Goal: Task Accomplishment & Management: Complete application form

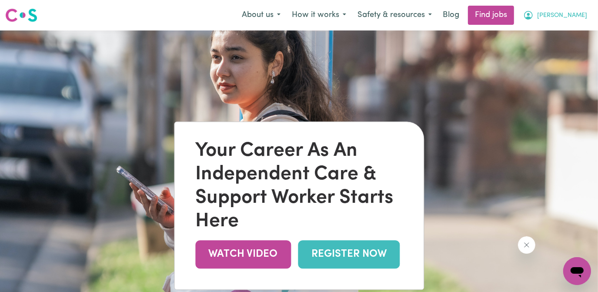
click at [577, 16] on span "[PERSON_NAME]" at bounding box center [562, 16] width 50 height 10
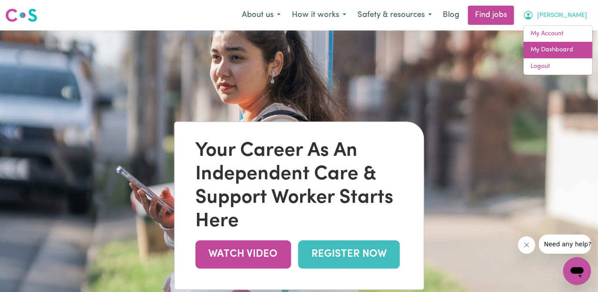
click at [554, 50] on link "My Dashboard" at bounding box center [558, 50] width 69 height 17
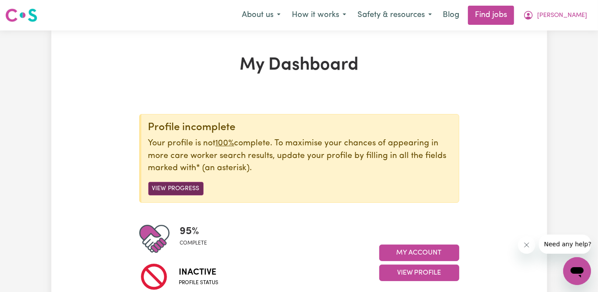
click at [181, 189] on button "View Progress" at bounding box center [175, 188] width 55 height 13
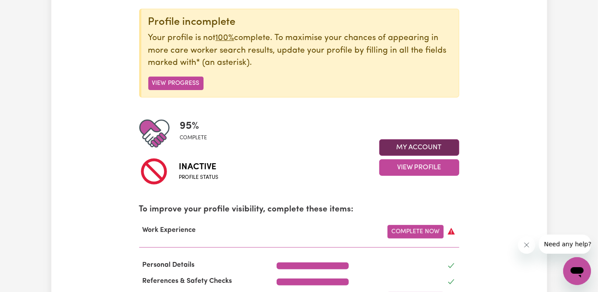
scroll to position [118, 0]
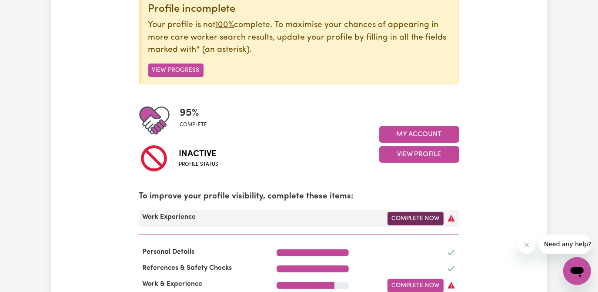
click at [415, 218] on link "Complete Now" at bounding box center [416, 218] width 56 height 13
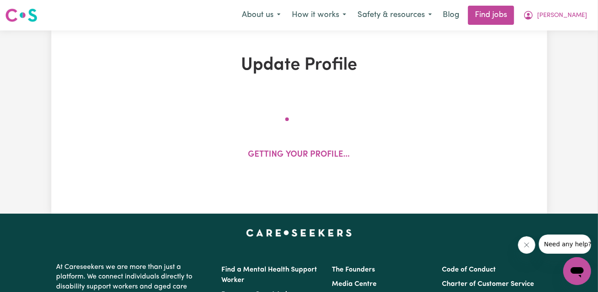
select select "Certificate III (Individual Support)"
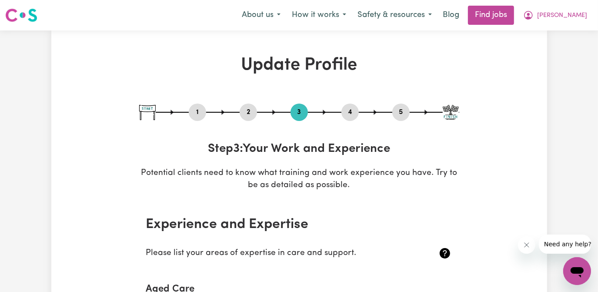
click at [199, 111] on button "1" at bounding box center [197, 112] width 17 height 11
select select "[DEMOGRAPHIC_DATA]"
select select "[DEMOGRAPHIC_DATA] Citizen"
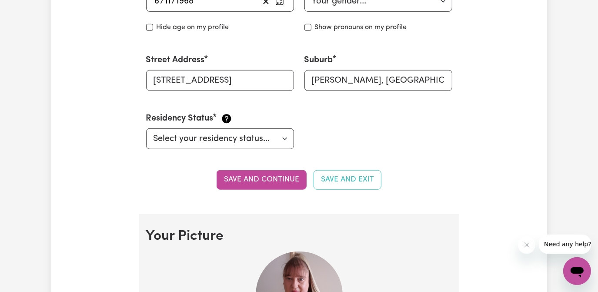
scroll to position [435, 0]
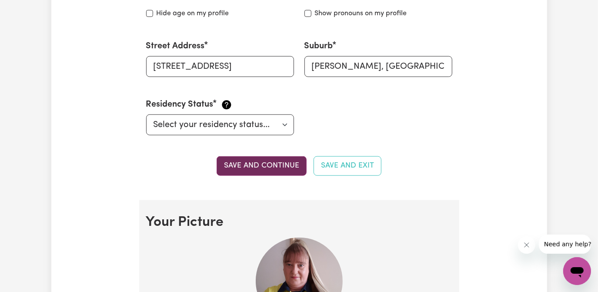
click at [281, 164] on button "Save and continue" at bounding box center [262, 165] width 90 height 19
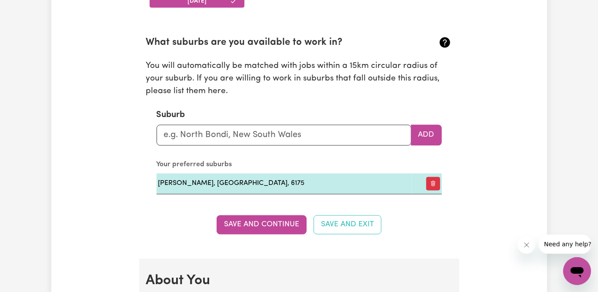
scroll to position [1030, 0]
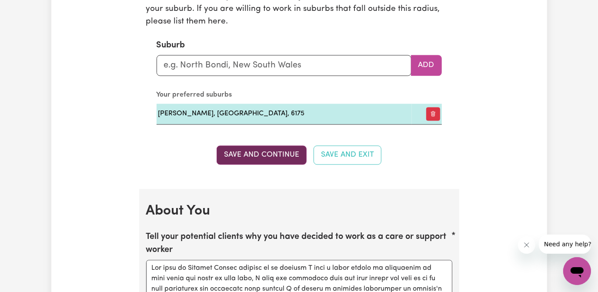
click at [269, 154] on button "Save and Continue" at bounding box center [262, 155] width 90 height 19
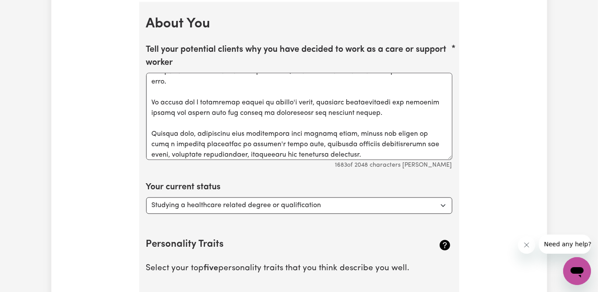
scroll to position [0, 0]
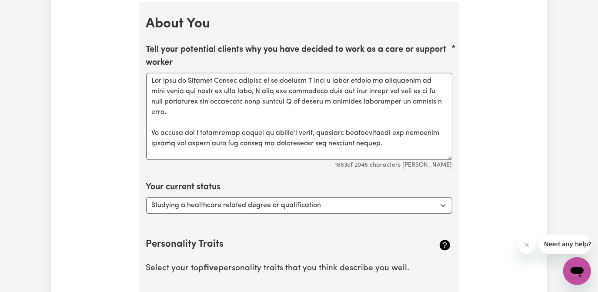
click at [493, 150] on div "Update Profile 1 2 3 4 5 Step 1 : Personal Details Let potential clients know w…" at bounding box center [299, 7] width 496 height 2341
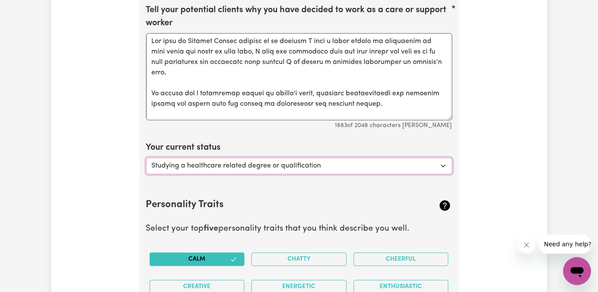
click at [449, 162] on select "Select... Studying a healthcare related degree or qualification Studying a non-…" at bounding box center [299, 166] width 306 height 17
select select "Looking for extra work to fill my week and/or weekends"
click at [146, 158] on select "Select... Studying a healthcare related degree or qualification Studying a non-…" at bounding box center [299, 166] width 306 height 17
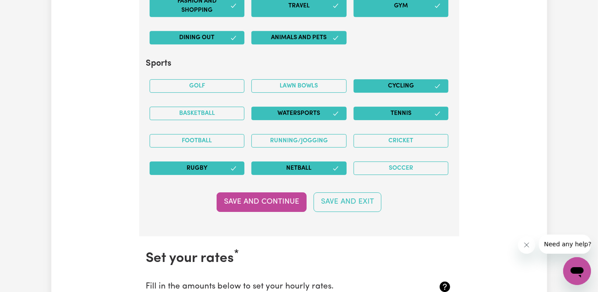
scroll to position [1851, 0]
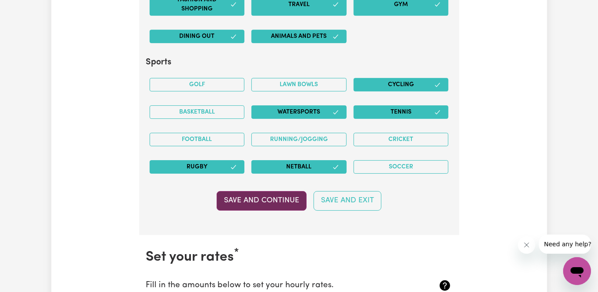
click at [269, 195] on button "Save and Continue" at bounding box center [262, 200] width 90 height 19
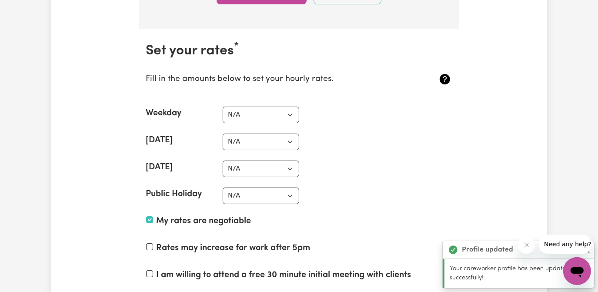
scroll to position [2080, 0]
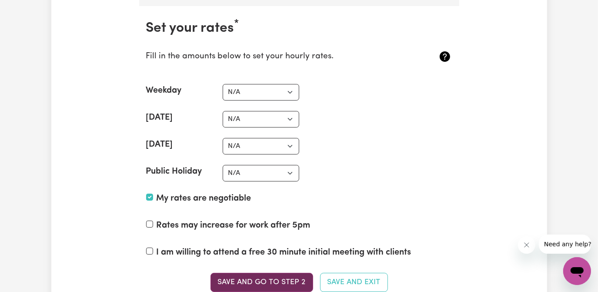
click at [284, 273] on button "Save and go to Step 2" at bounding box center [262, 282] width 103 height 19
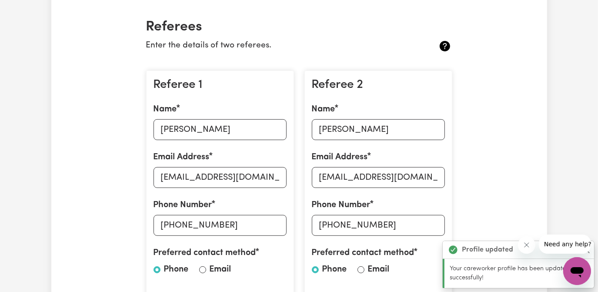
scroll to position [316, 0]
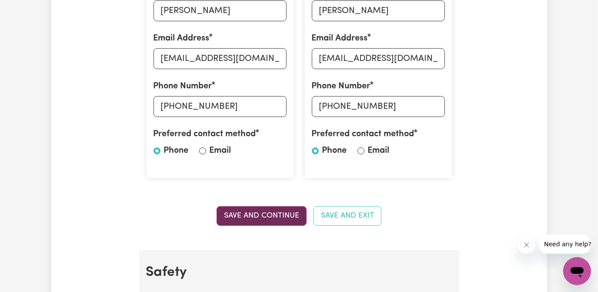
click at [279, 214] on button "Save and Continue" at bounding box center [262, 215] width 90 height 19
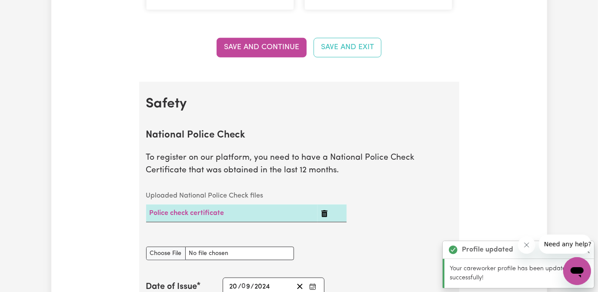
scroll to position [566, 0]
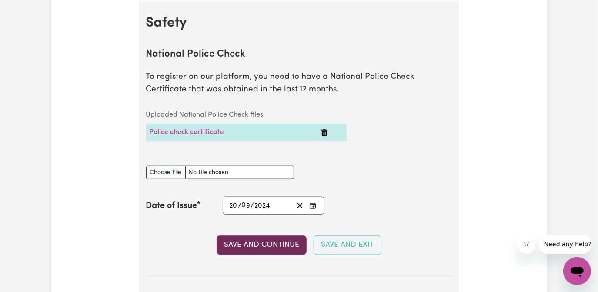
click at [269, 240] on button "Save and Continue" at bounding box center [262, 244] width 90 height 19
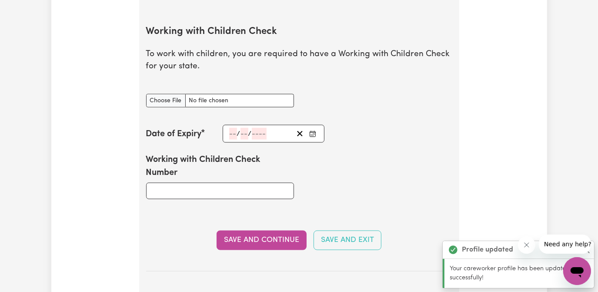
scroll to position [855, 0]
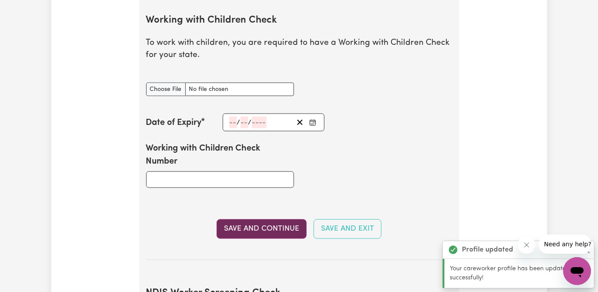
click at [272, 224] on button "Save and Continue" at bounding box center [262, 228] width 90 height 19
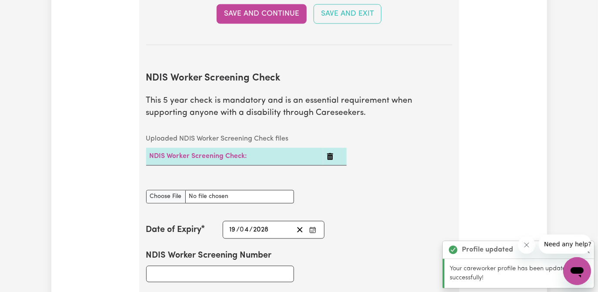
scroll to position [1127, 0]
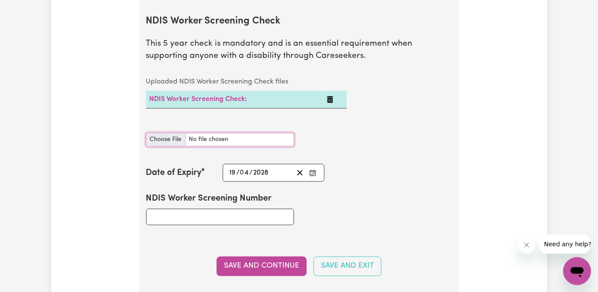
click at [164, 138] on input "NDIS Worker Screening Check document" at bounding box center [220, 139] width 148 height 13
type input "C:\fakepath\[PERSON_NAME] - NDIS SCREENING CHECK.pdf"
click at [219, 98] on link "NDIS Worker Screening Check:" at bounding box center [199, 99] width 98 height 7
click at [376, 126] on div "NDIS Worker Screening Check document" at bounding box center [299, 139] width 317 height 34
click at [311, 170] on icon "Enter the Date of Expiry of your NDIS Worker Screening Check" at bounding box center [312, 172] width 7 height 7
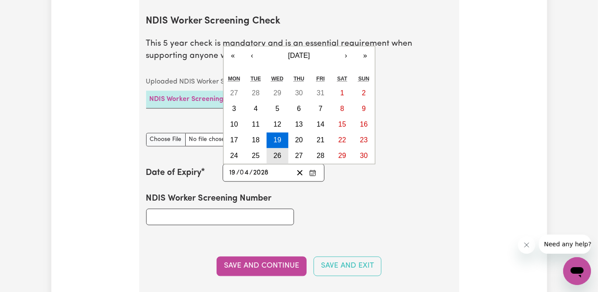
click at [277, 152] on abbr "26" at bounding box center [278, 155] width 8 height 7
type input "[DATE]"
type input "26"
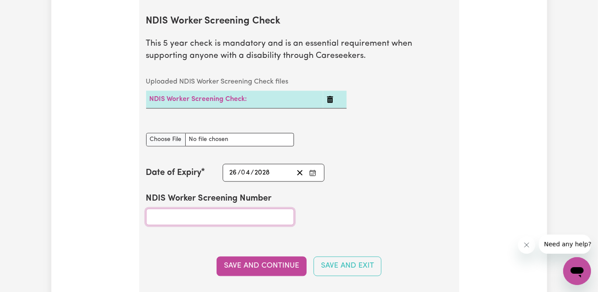
click at [178, 217] on input "NDIS Worker Screening Number" at bounding box center [220, 216] width 148 height 17
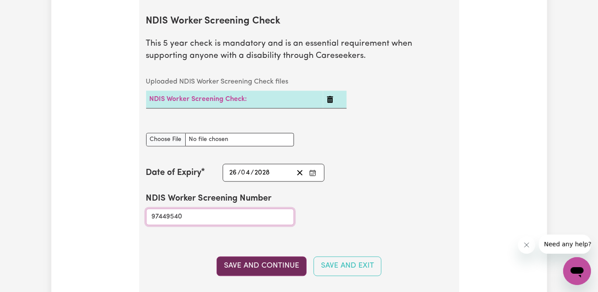
type input "97449540"
click at [271, 262] on button "Save and Continue" at bounding box center [262, 265] width 90 height 19
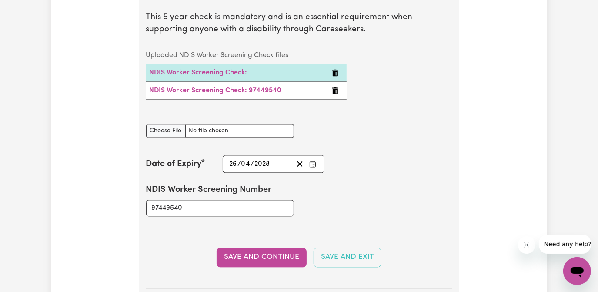
scroll to position [1120, 0]
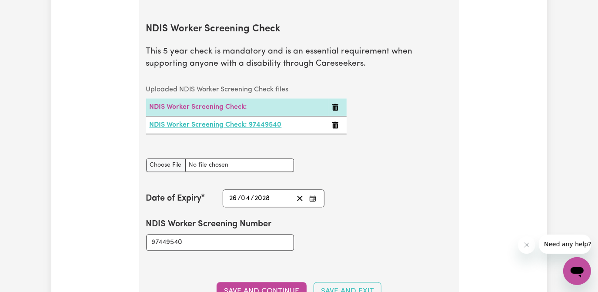
click at [220, 124] on link "NDIS Worker Screening Check: 97449540" at bounding box center [216, 124] width 132 height 7
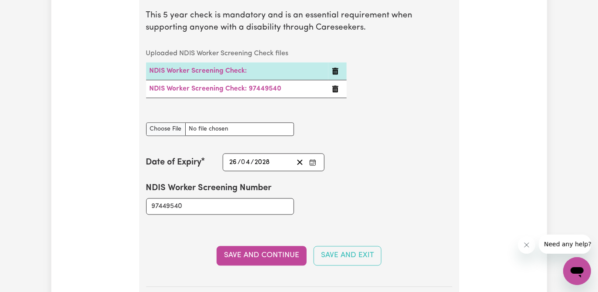
scroll to position [1198, 0]
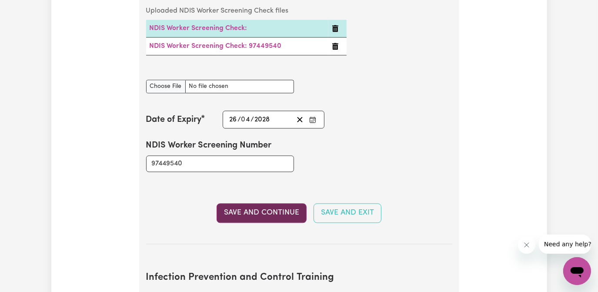
click at [277, 210] on button "Save and Continue" at bounding box center [262, 212] width 90 height 19
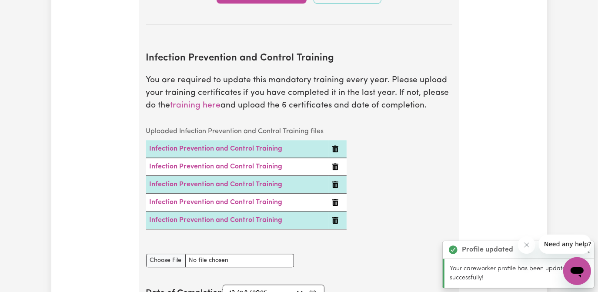
scroll to position [1454, 0]
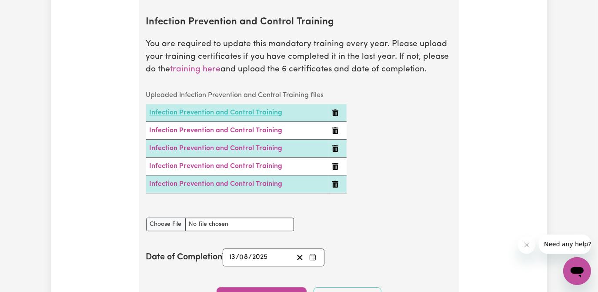
click at [244, 110] on link "Infection Prevention and Control Training" at bounding box center [216, 112] width 133 height 7
click at [265, 111] on link "Infection Prevention and Control Training" at bounding box center [216, 112] width 133 height 7
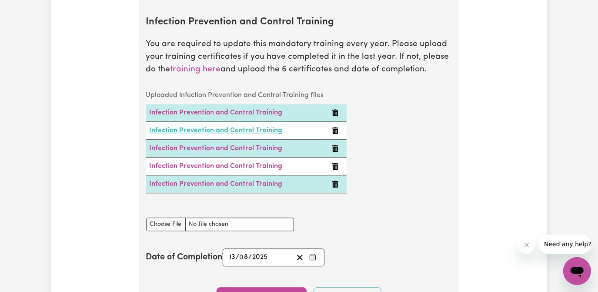
click at [259, 128] on link "Infection Prevention and Control Training" at bounding box center [216, 130] width 133 height 7
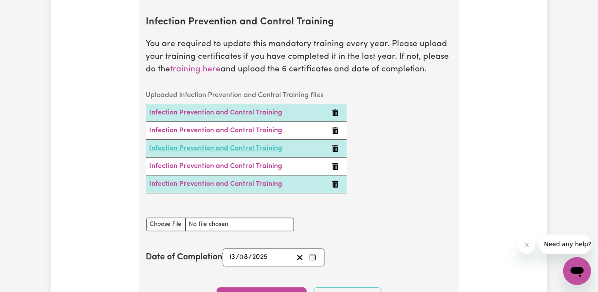
click at [262, 147] on link "Infection Prevention and Control Training" at bounding box center [216, 148] width 133 height 7
click at [256, 146] on link "Infection Prevention and Control Training" at bounding box center [216, 148] width 133 height 7
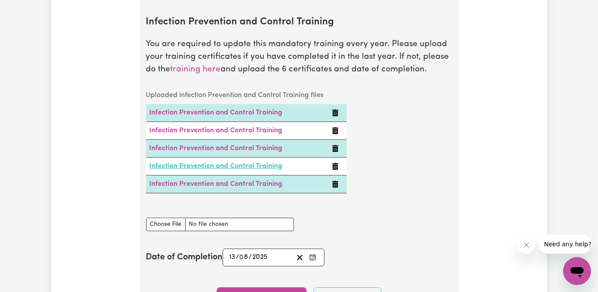
click at [262, 164] on link "Infection Prevention and Control Training" at bounding box center [216, 166] width 133 height 7
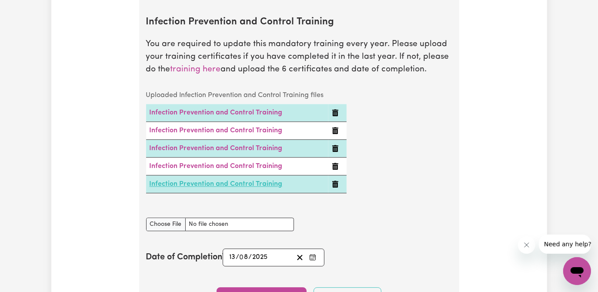
click at [268, 181] on link "Infection Prevention and Control Training" at bounding box center [216, 184] width 133 height 7
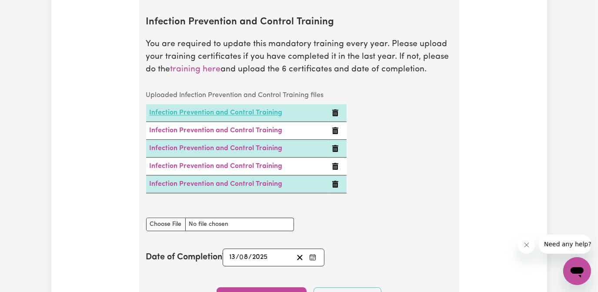
click at [251, 110] on link "Infection Prevention and Control Training" at bounding box center [216, 112] width 133 height 7
click at [174, 223] on input "Infection Prevention and Control Training document" at bounding box center [220, 224] width 148 height 13
type input "C:\fakepath\[PERSON_NAME] - OUTBREAKS CERTIFICATE.pdf"
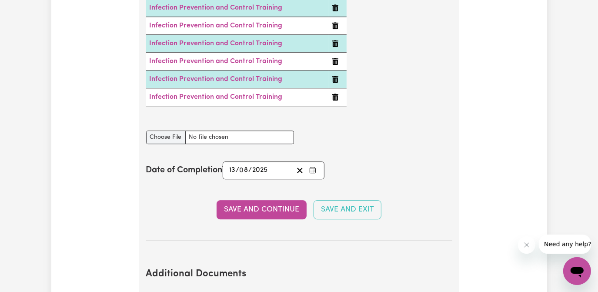
scroll to position [1573, 0]
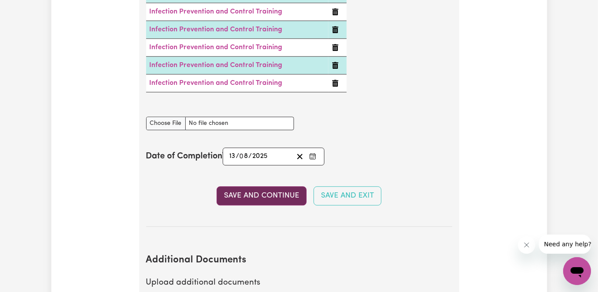
click at [266, 204] on button "Save and Continue" at bounding box center [262, 195] width 90 height 19
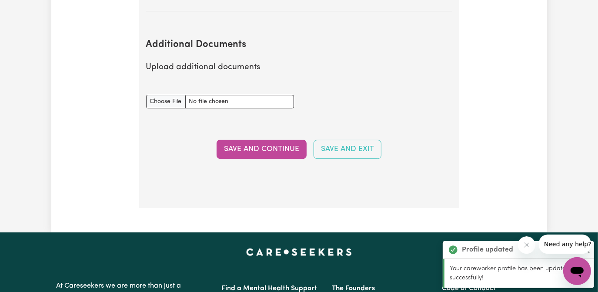
scroll to position [1820, 0]
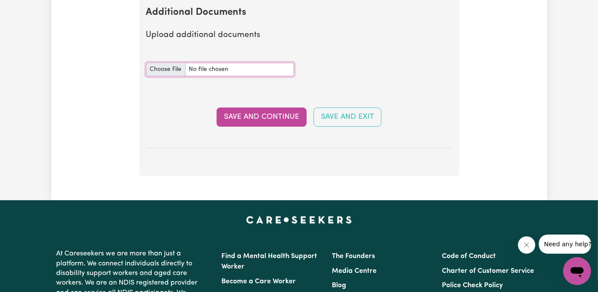
click at [159, 74] on input "Additional Documents document" at bounding box center [220, 69] width 148 height 13
type input "C:\fakepath\[PERSON_NAME] - CURRICULUM VITAE - [DATE].pdf"
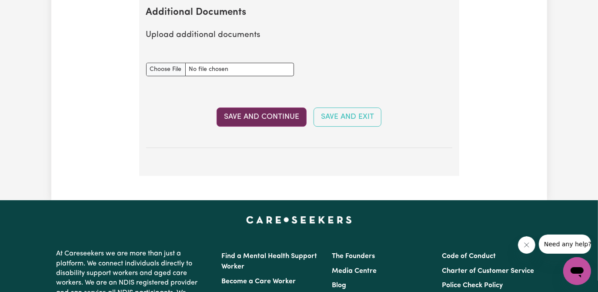
click at [282, 122] on button "Save and Continue" at bounding box center [262, 116] width 90 height 19
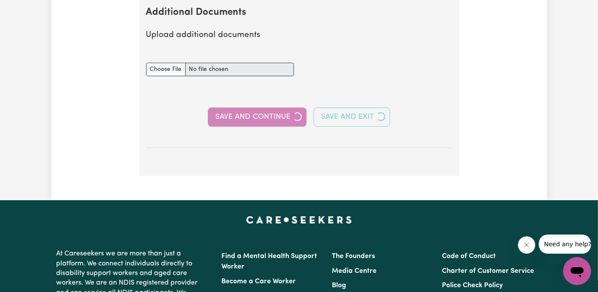
select select "Certificate III (Individual Support)"
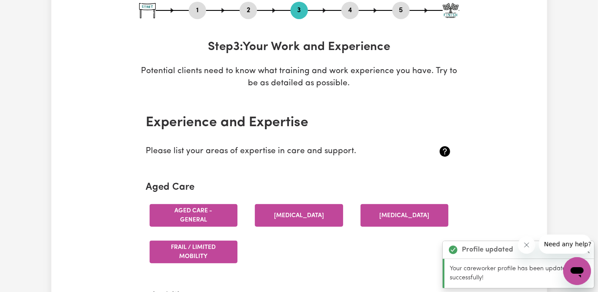
scroll to position [0, 0]
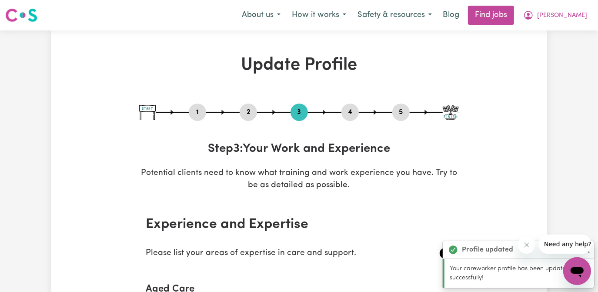
click at [249, 114] on button "2" at bounding box center [248, 112] width 17 height 11
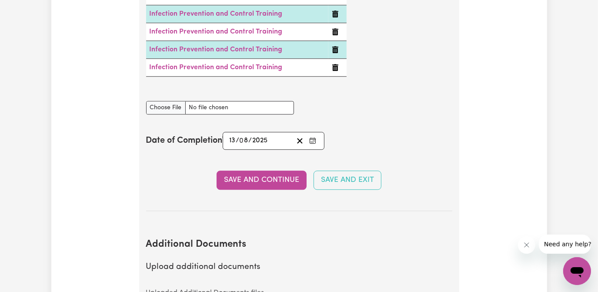
scroll to position [1661, 0]
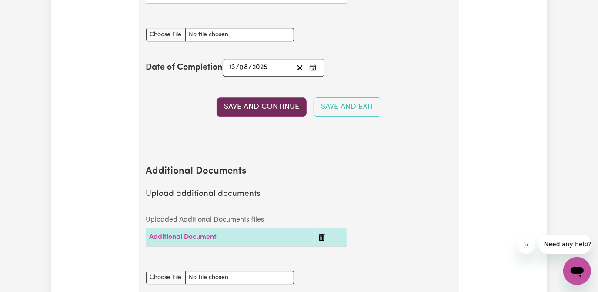
click at [256, 114] on button "Save and Continue" at bounding box center [262, 106] width 90 height 19
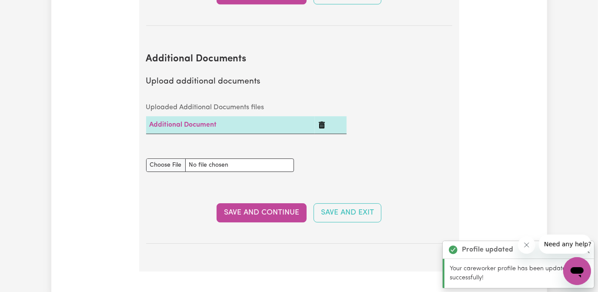
scroll to position [1820, 0]
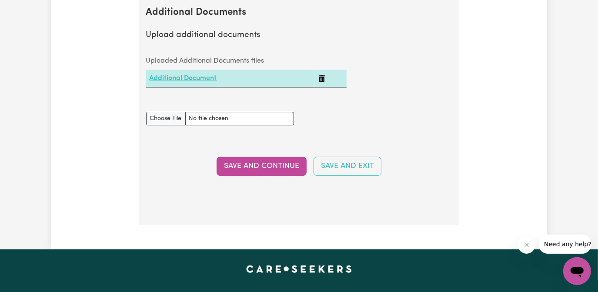
click at [184, 82] on link "Additional Document" at bounding box center [183, 78] width 67 height 7
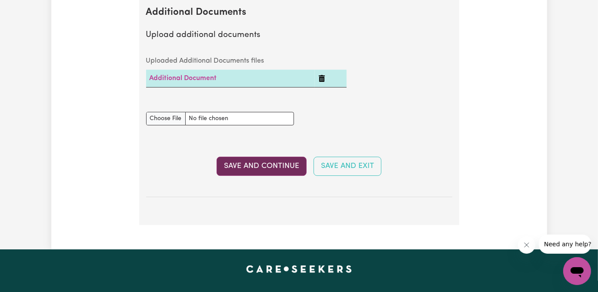
click at [265, 171] on button "Save and Continue" at bounding box center [262, 166] width 90 height 19
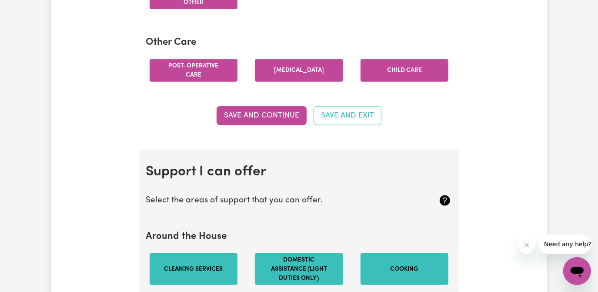
scroll to position [672, 0]
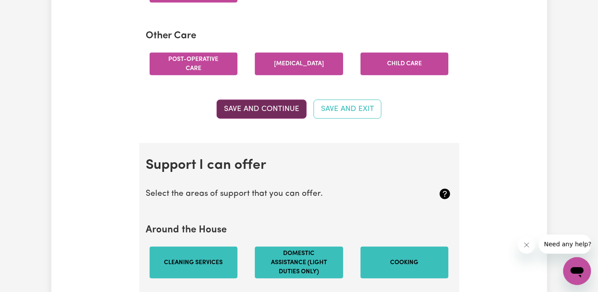
click at [263, 112] on button "Save and Continue" at bounding box center [262, 109] width 90 height 19
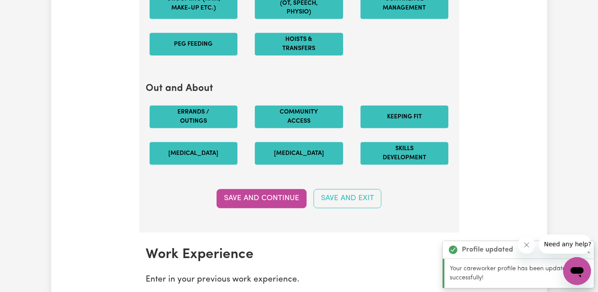
scroll to position [1099, 0]
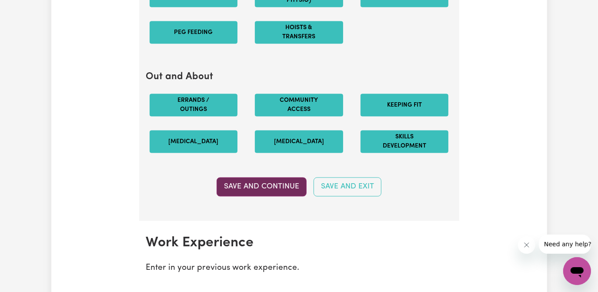
click at [273, 188] on button "Save and Continue" at bounding box center [262, 186] width 90 height 19
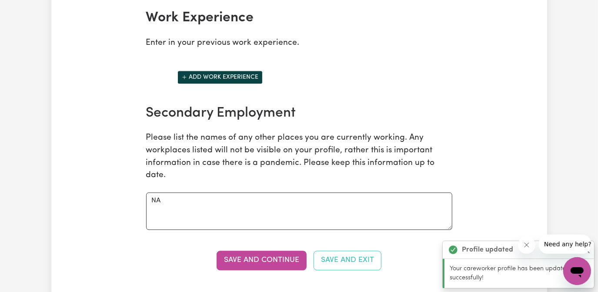
scroll to position [1442, 0]
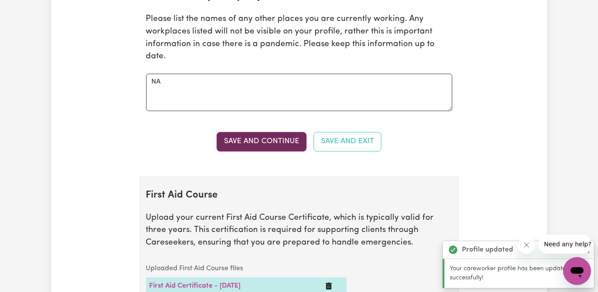
click at [275, 143] on button "Save and Continue" at bounding box center [262, 141] width 90 height 19
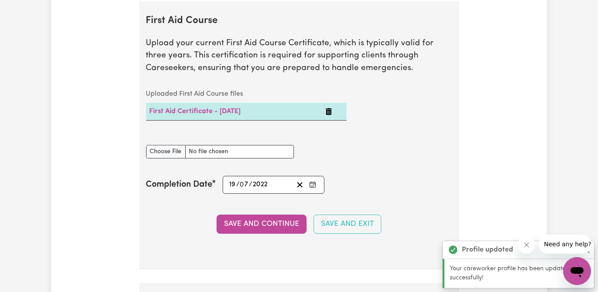
scroll to position [1622, 0]
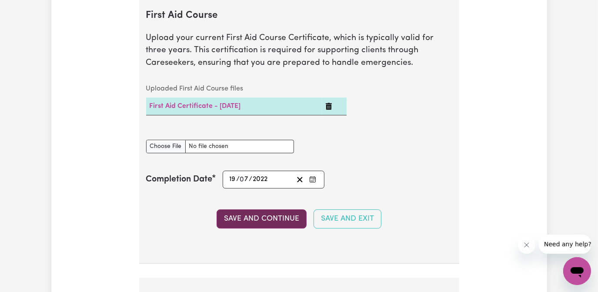
click at [265, 222] on button "Save and Continue" at bounding box center [262, 218] width 90 height 19
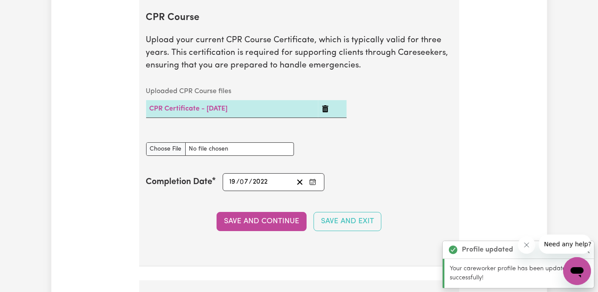
scroll to position [1904, 0]
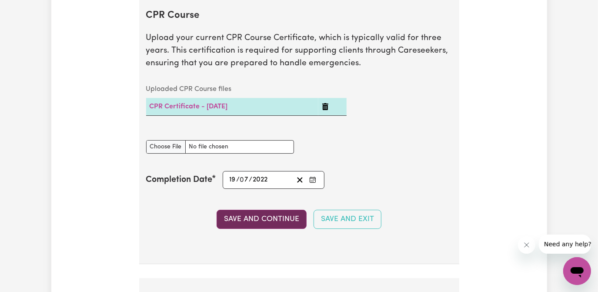
click at [279, 223] on button "Save and Continue" at bounding box center [262, 219] width 90 height 19
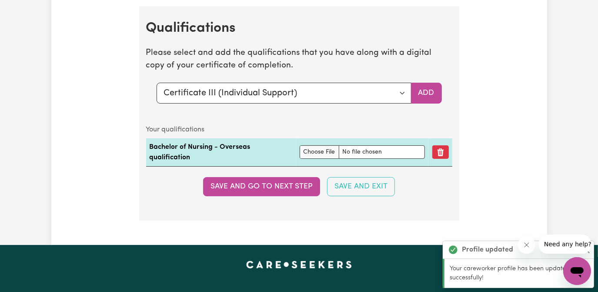
scroll to position [2185, 0]
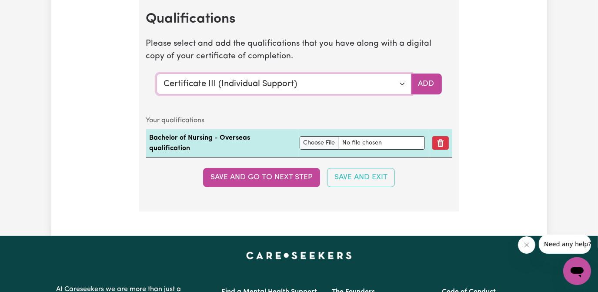
click at [403, 89] on select "Select a qualification to add... Certificate III (Individual Support) Certifica…" at bounding box center [284, 84] width 255 height 21
select select "Bachelor of Nursing - Overseas qualification"
click at [157, 77] on select "Select a qualification to add... Certificate III (Individual Support) Certifica…" at bounding box center [284, 84] width 255 height 21
click at [429, 85] on button "Add" at bounding box center [426, 84] width 31 height 21
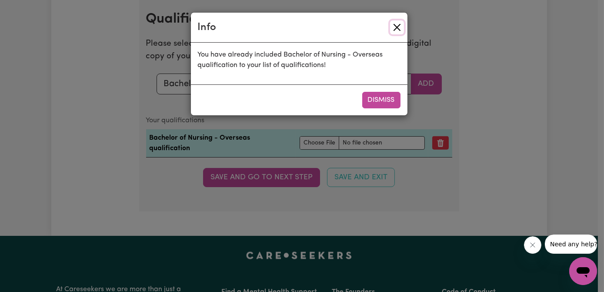
click at [398, 25] on button "Close" at bounding box center [397, 27] width 14 height 14
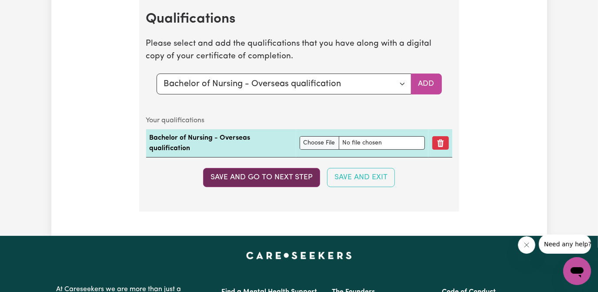
click at [297, 184] on button "Save and go to next step" at bounding box center [261, 177] width 117 height 19
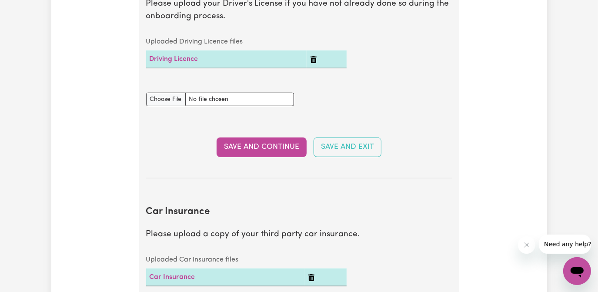
scroll to position [396, 0]
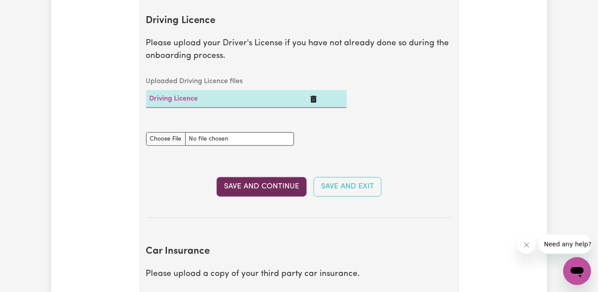
click at [275, 187] on button "Save and Continue" at bounding box center [262, 186] width 90 height 19
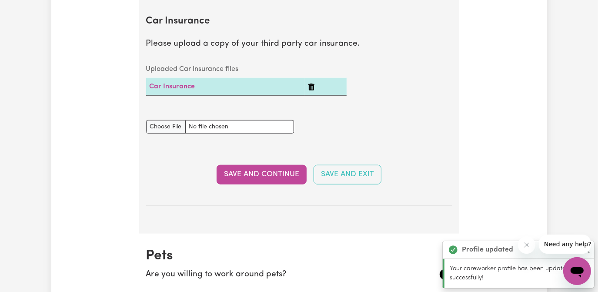
scroll to position [627, 0]
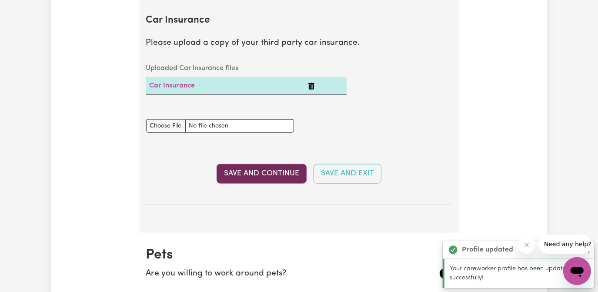
click at [268, 173] on button "Save and Continue" at bounding box center [262, 173] width 90 height 19
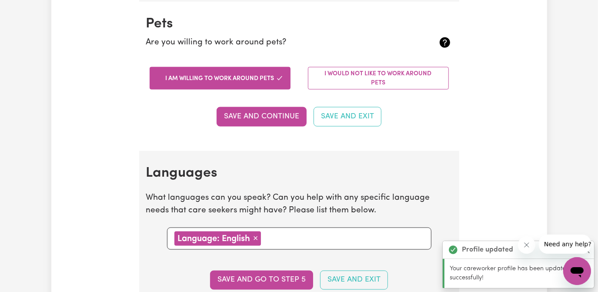
scroll to position [859, 0]
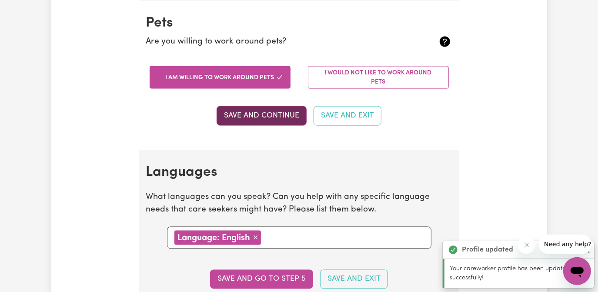
click at [272, 113] on button "Save and Continue" at bounding box center [262, 115] width 90 height 19
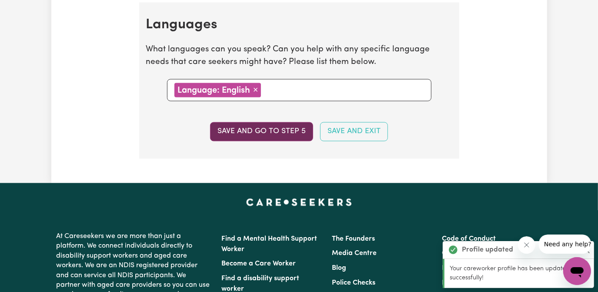
scroll to position [1007, 0]
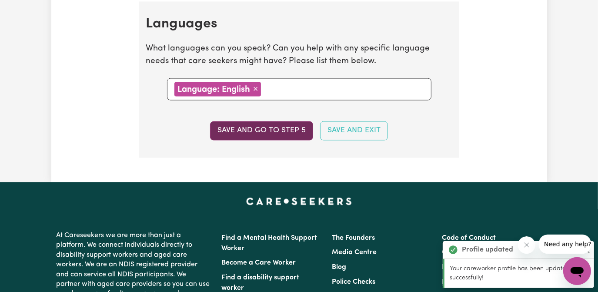
click at [289, 125] on button "Save and go to step 5" at bounding box center [261, 130] width 103 height 19
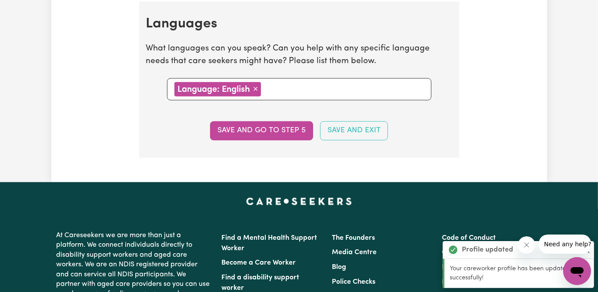
select select "I am providing services by being employed by an organisation"
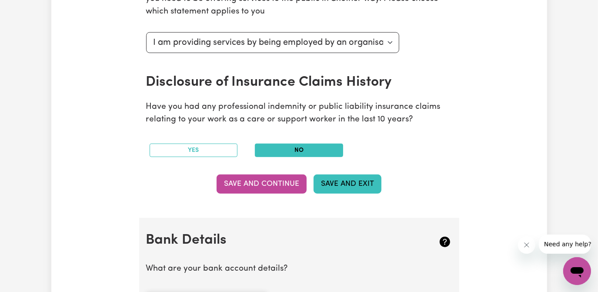
scroll to position [435, 0]
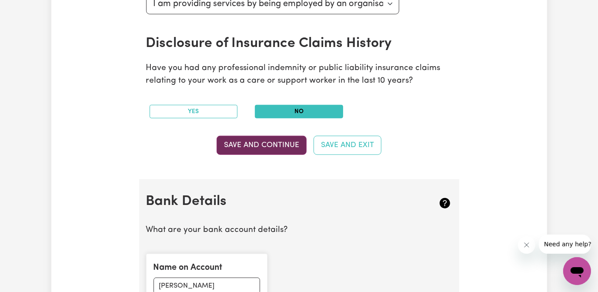
click at [282, 144] on button "Save and Continue" at bounding box center [262, 145] width 90 height 19
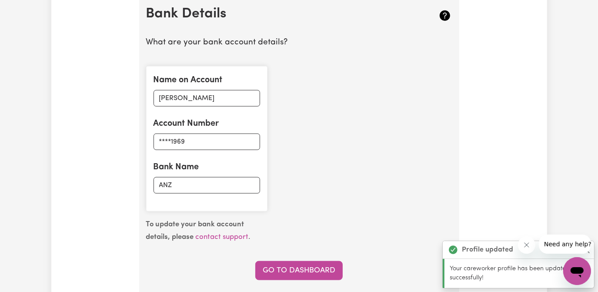
scroll to position [693, 0]
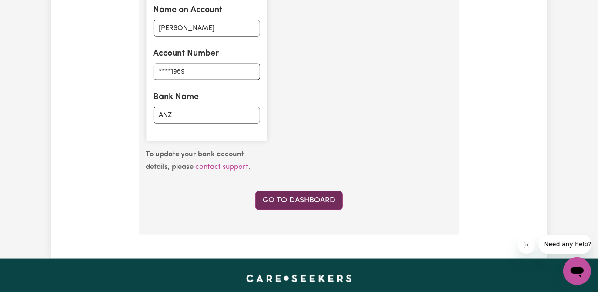
click at [309, 198] on link "Go to Dashboard" at bounding box center [298, 200] width 87 height 19
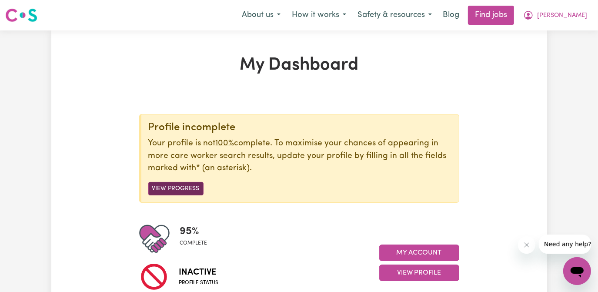
click at [183, 187] on button "View Progress" at bounding box center [175, 188] width 55 height 13
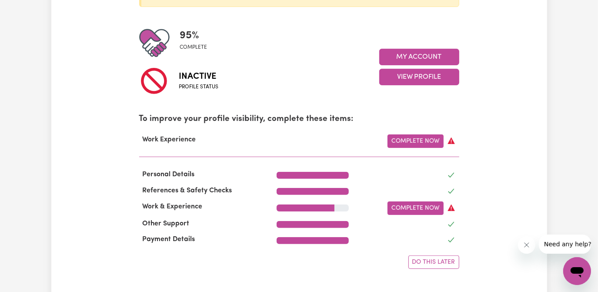
scroll to position [182, 0]
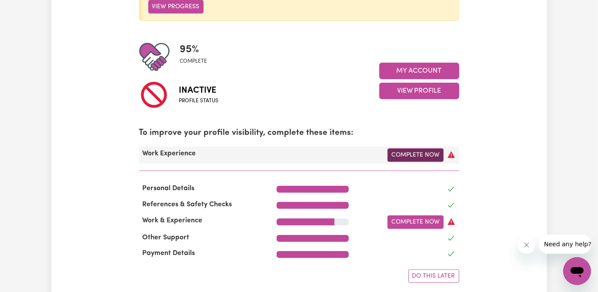
click at [418, 155] on link "Complete Now" at bounding box center [416, 154] width 56 height 13
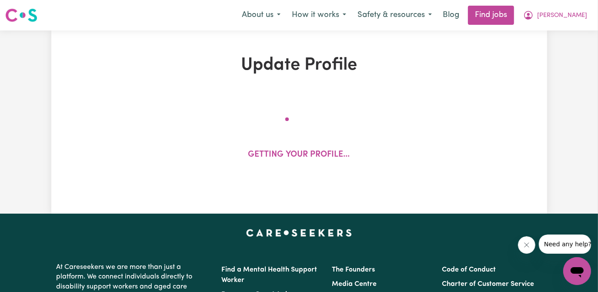
select select "Certificate III (Individual Support)"
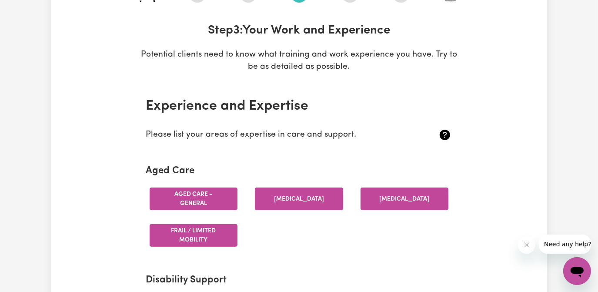
scroll to position [158, 0]
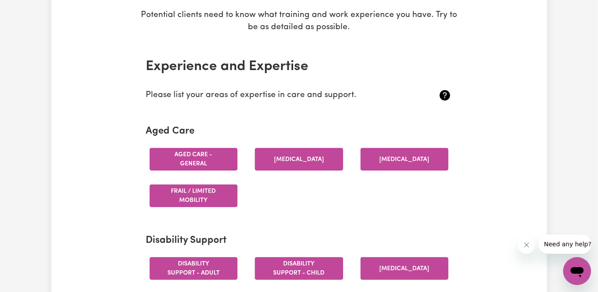
click at [208, 160] on button "Aged care - General" at bounding box center [194, 159] width 88 height 23
click at [220, 157] on button "Aged care - General" at bounding box center [194, 159] width 88 height 23
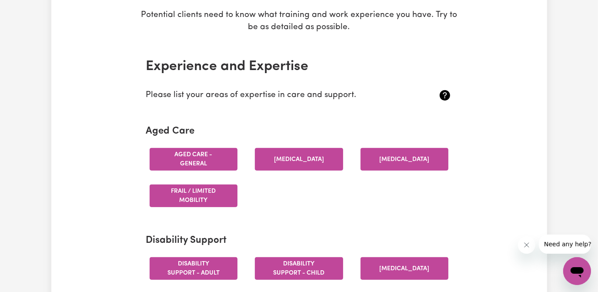
click at [198, 161] on button "Aged care - General" at bounding box center [194, 159] width 88 height 23
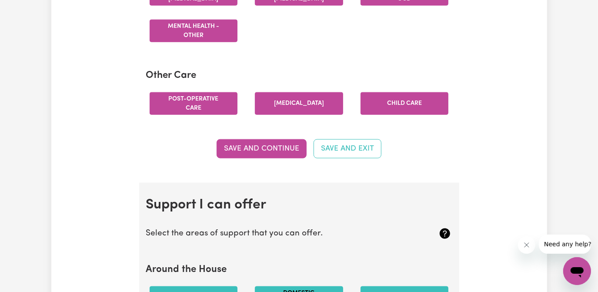
scroll to position [712, 0]
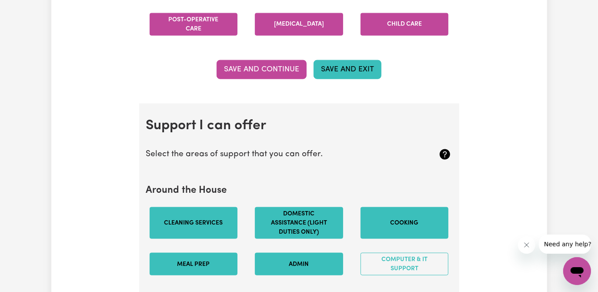
click at [349, 74] on button "Save and Exit" at bounding box center [348, 69] width 68 height 19
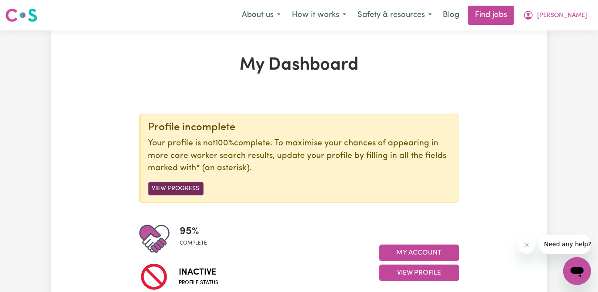
click at [188, 187] on button "View Progress" at bounding box center [175, 188] width 55 height 13
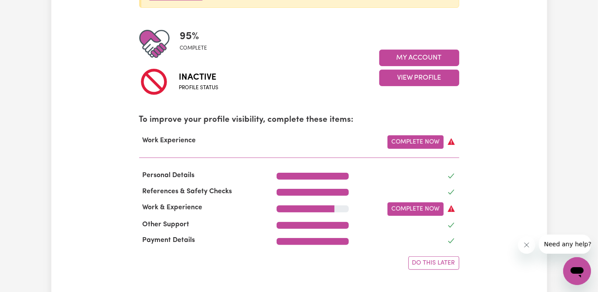
scroll to position [198, 0]
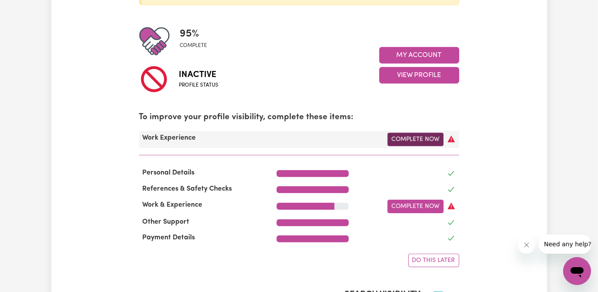
click at [429, 141] on link "Complete Now" at bounding box center [416, 139] width 56 height 13
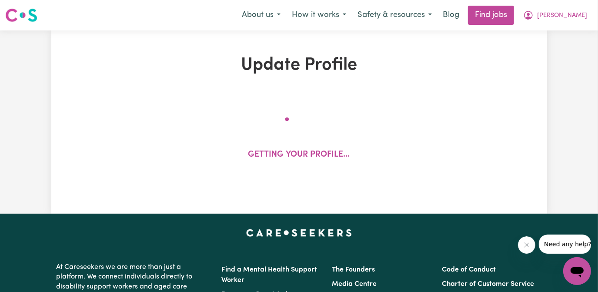
select select "Certificate III (Individual Support)"
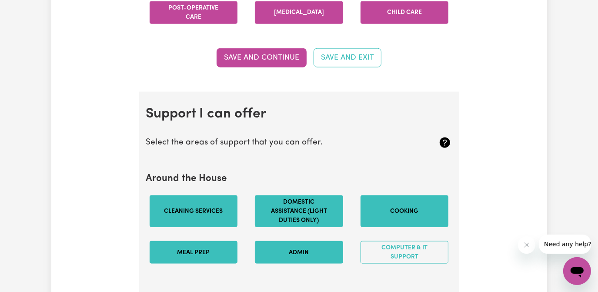
scroll to position [633, 0]
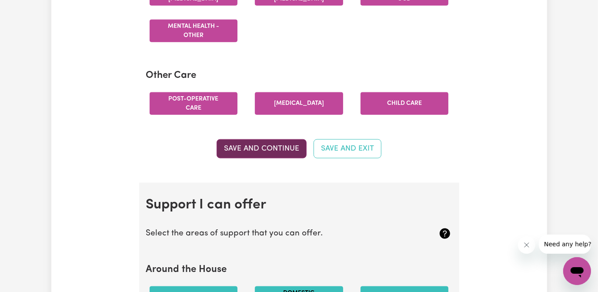
click at [271, 152] on button "Save and Continue" at bounding box center [262, 148] width 90 height 19
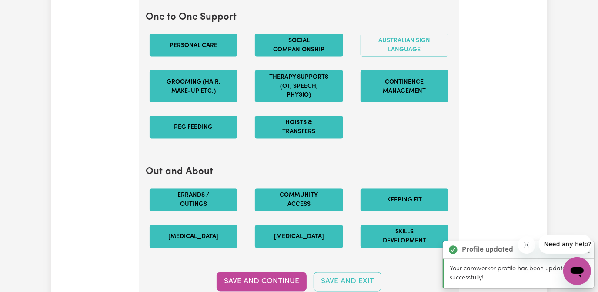
scroll to position [1099, 0]
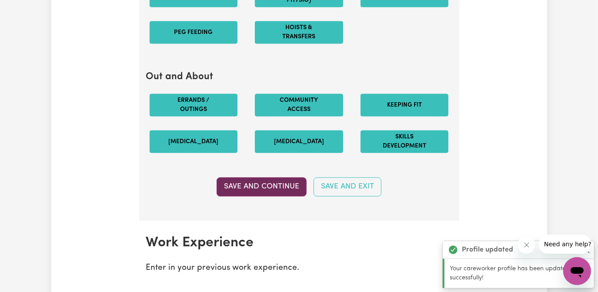
click at [255, 191] on button "Save and Continue" at bounding box center [262, 186] width 90 height 19
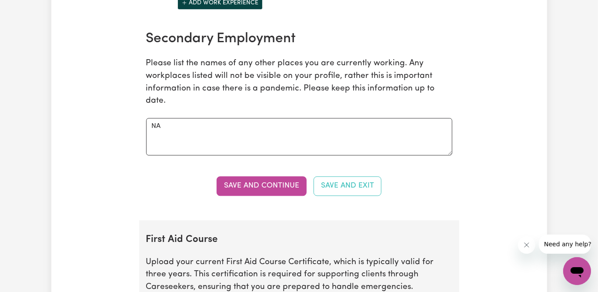
scroll to position [1403, 0]
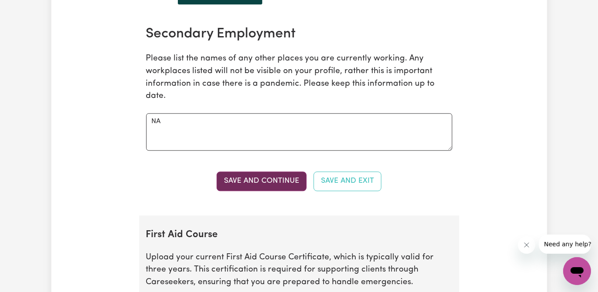
click at [252, 185] on button "Save and Continue" at bounding box center [262, 180] width 90 height 19
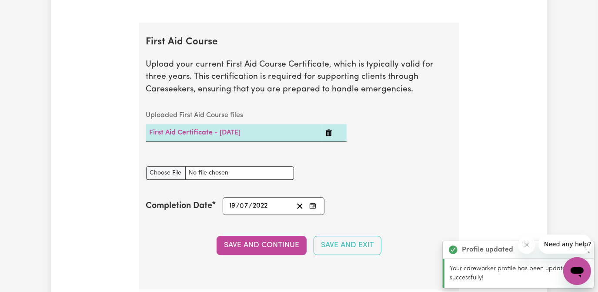
scroll to position [1622, 0]
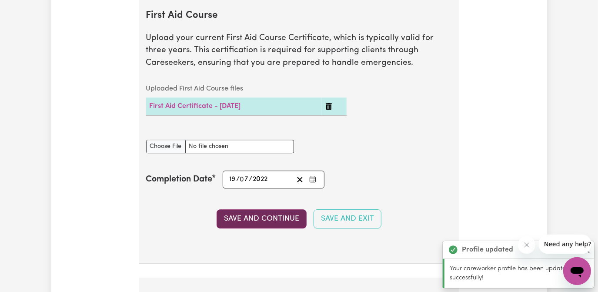
click at [270, 224] on button "Save and Continue" at bounding box center [262, 218] width 90 height 19
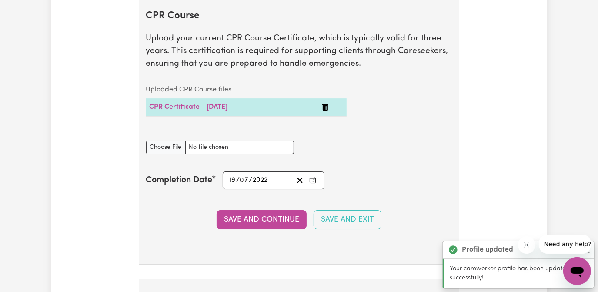
scroll to position [1904, 0]
click at [291, 220] on button "Save and Continue" at bounding box center [262, 219] width 90 height 19
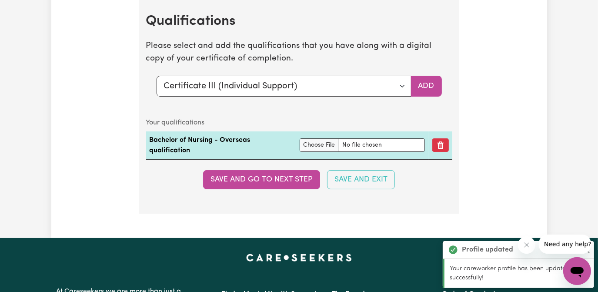
scroll to position [2185, 0]
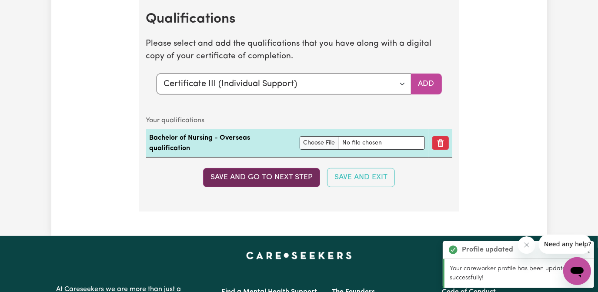
click at [283, 182] on button "Save and go to next step" at bounding box center [261, 177] width 117 height 19
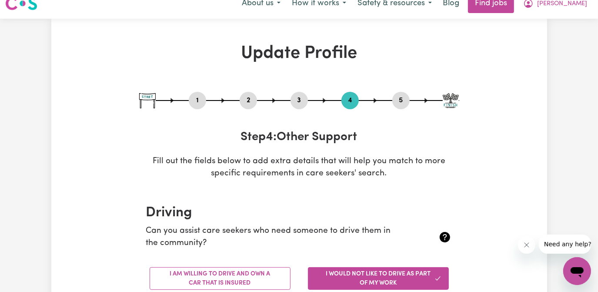
scroll to position [0, 0]
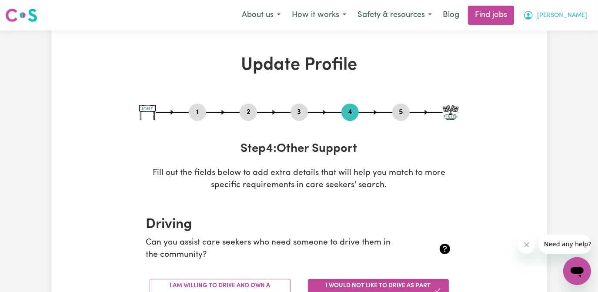
click at [574, 14] on span "[PERSON_NAME]" at bounding box center [562, 16] width 50 height 10
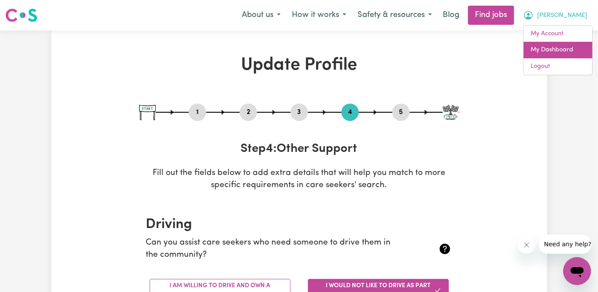
click at [556, 50] on link "My Dashboard" at bounding box center [558, 50] width 69 height 17
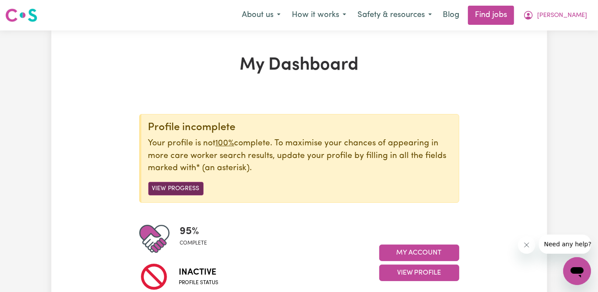
click at [178, 185] on button "View Progress" at bounding box center [175, 188] width 55 height 13
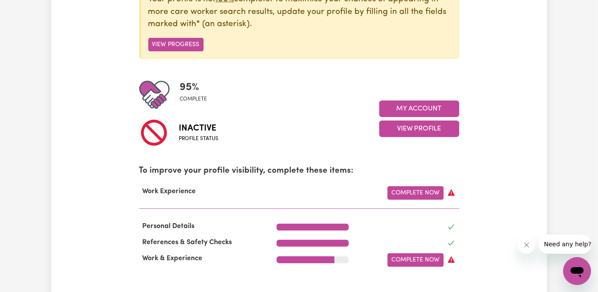
scroll to position [158, 0]
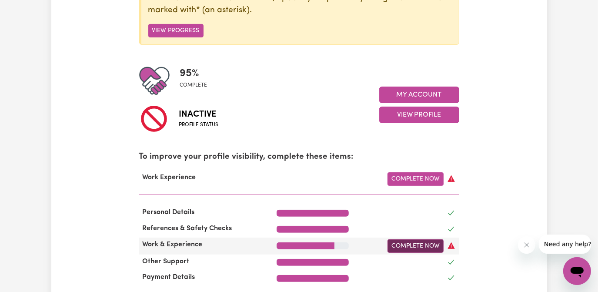
click at [423, 243] on link "Complete Now" at bounding box center [416, 245] width 56 height 13
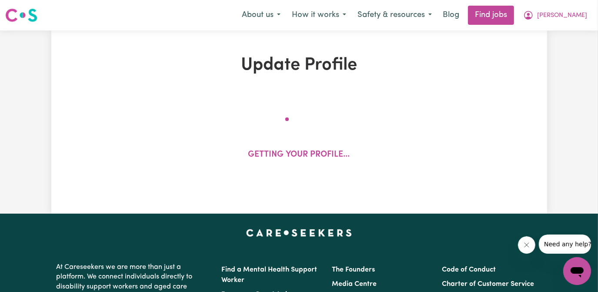
select select "Certificate III (Individual Support)"
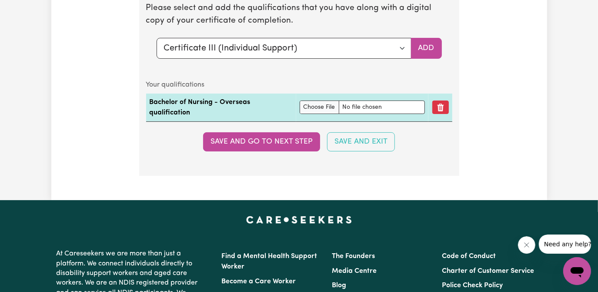
scroll to position [2136, 0]
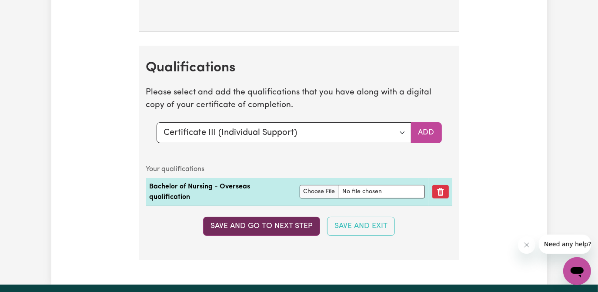
click at [280, 230] on button "Save and go to next step" at bounding box center [261, 226] width 117 height 19
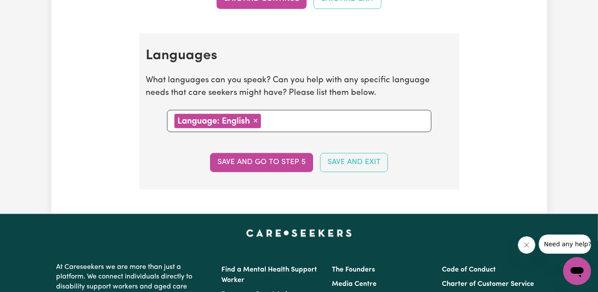
scroll to position [989, 0]
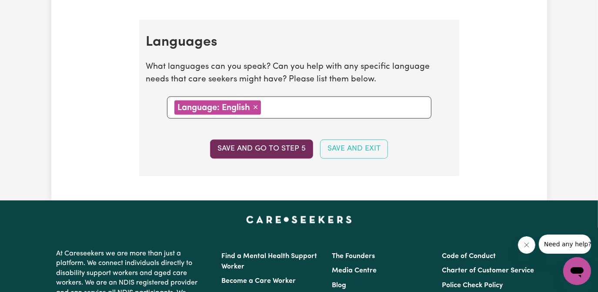
click at [273, 148] on button "Save and go to step 5" at bounding box center [261, 149] width 103 height 19
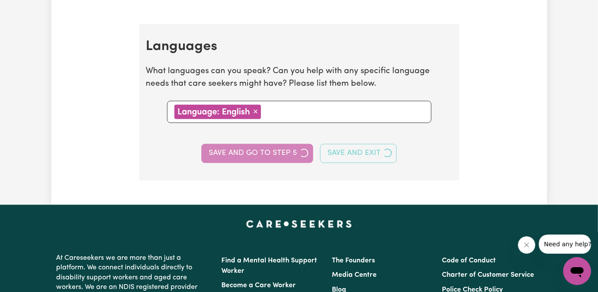
select select "I am providing services by being employed by an organisation"
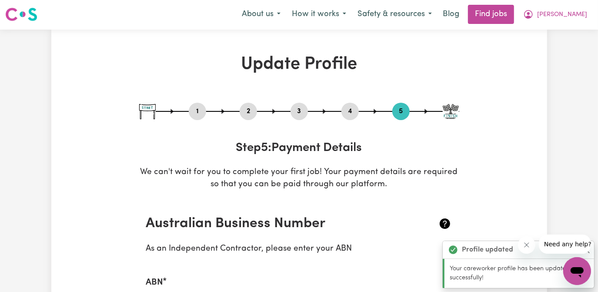
scroll to position [0, 0]
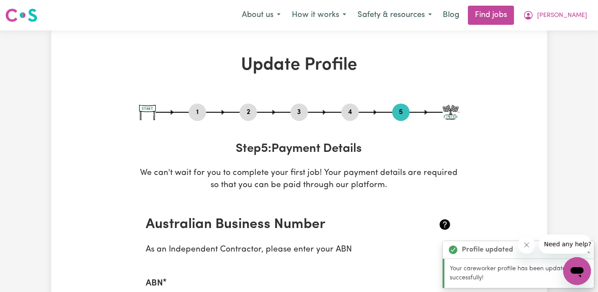
click at [451, 116] on img at bounding box center [451, 112] width 16 height 15
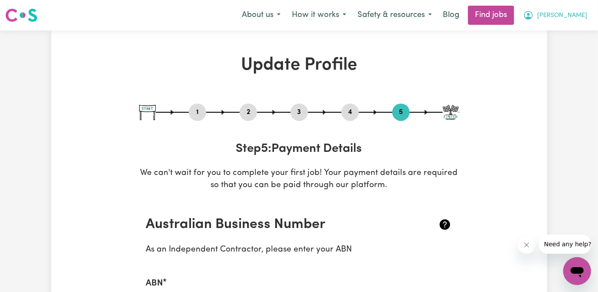
click at [578, 13] on span "[PERSON_NAME]" at bounding box center [562, 16] width 50 height 10
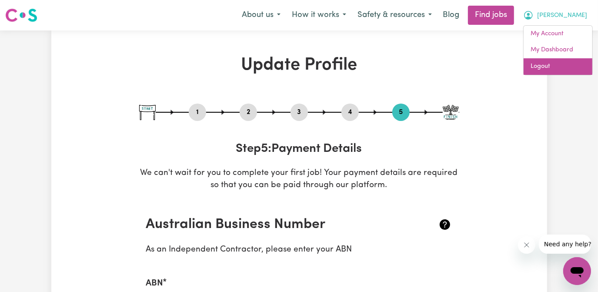
click at [542, 65] on link "Logout" at bounding box center [558, 66] width 69 height 17
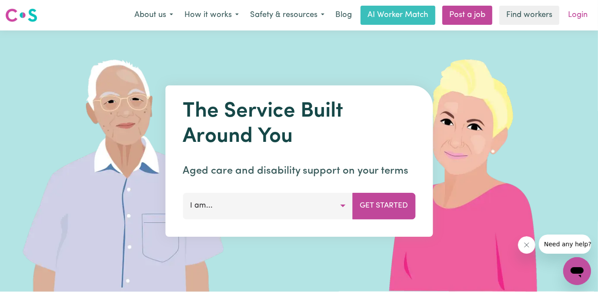
click at [584, 14] on link "Login" at bounding box center [578, 15] width 30 height 19
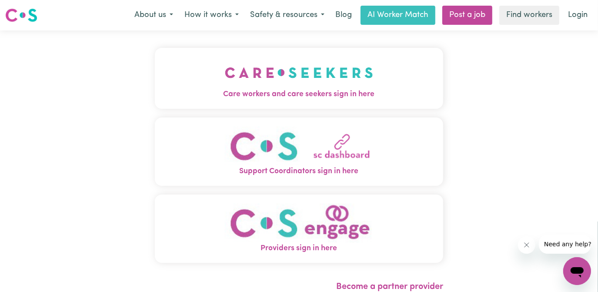
click at [319, 86] on img "Care workers and care seekers sign in here" at bounding box center [299, 73] width 148 height 32
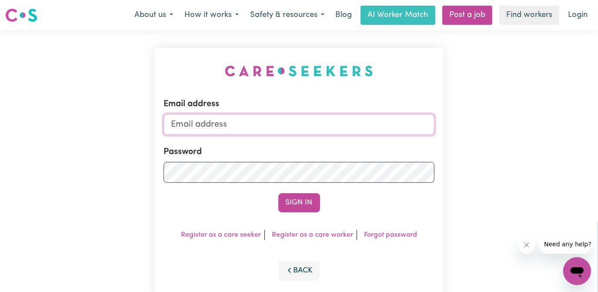
type input "[EMAIL_ADDRESS][DOMAIN_NAME]"
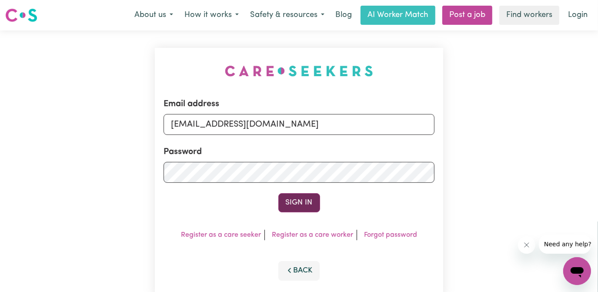
click at [299, 200] on button "Sign In" at bounding box center [299, 202] width 42 height 19
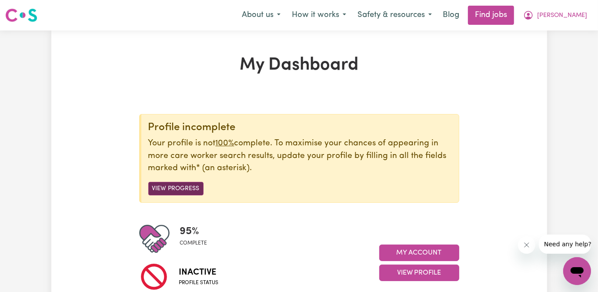
click at [186, 189] on button "View Progress" at bounding box center [175, 188] width 55 height 13
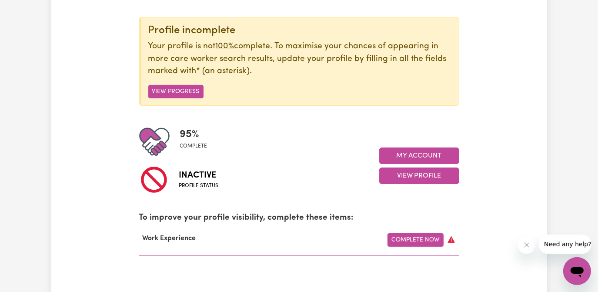
scroll to position [118, 0]
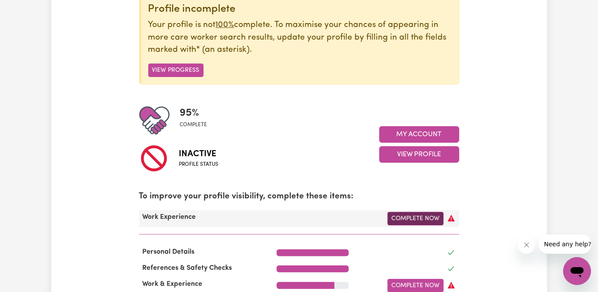
click at [422, 217] on link "Complete Now" at bounding box center [416, 218] width 56 height 13
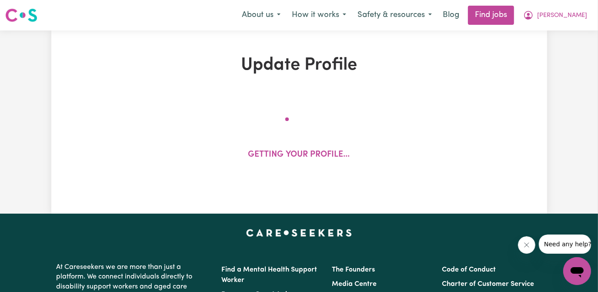
select select "Certificate III (Individual Support)"
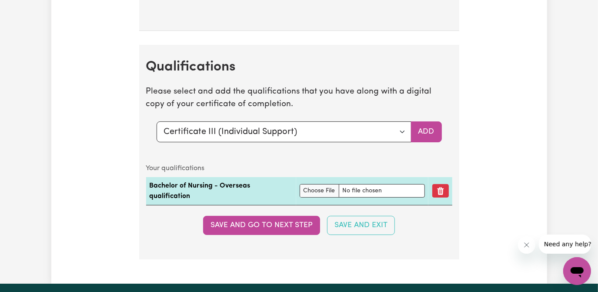
scroll to position [2254, 0]
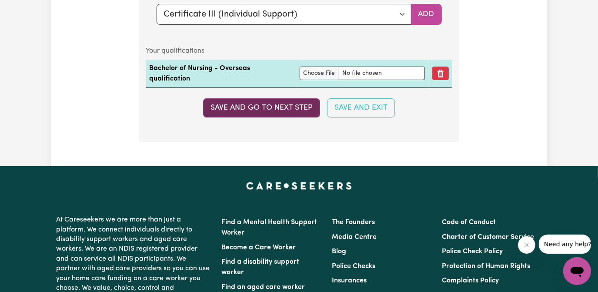
click at [299, 110] on button "Save and go to next step" at bounding box center [261, 107] width 117 height 19
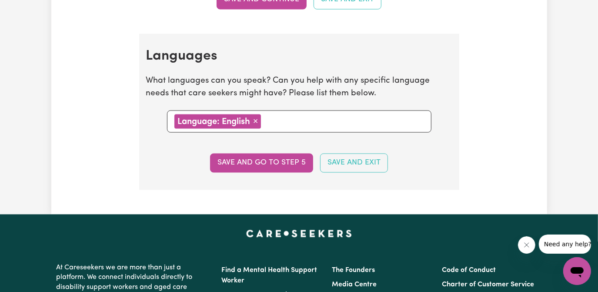
scroll to position [989, 0]
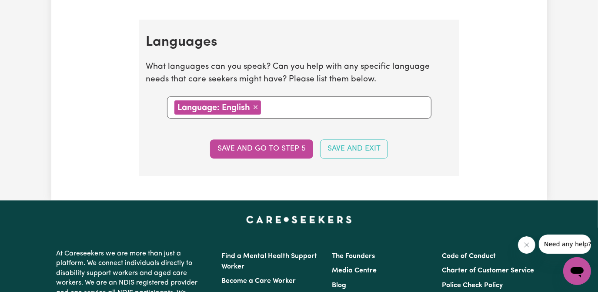
drag, startPoint x: 272, startPoint y: 144, endPoint x: 280, endPoint y: 143, distance: 8.0
click at [272, 145] on button "Save and go to step 5" at bounding box center [261, 149] width 103 height 19
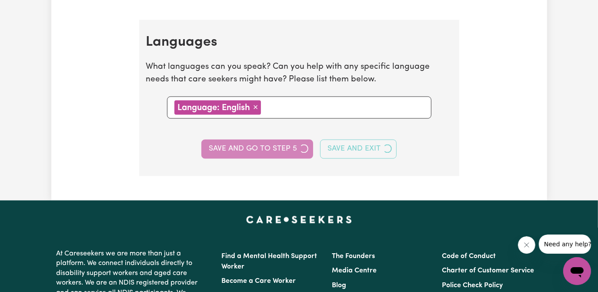
select select "I am providing services by being employed by an organisation"
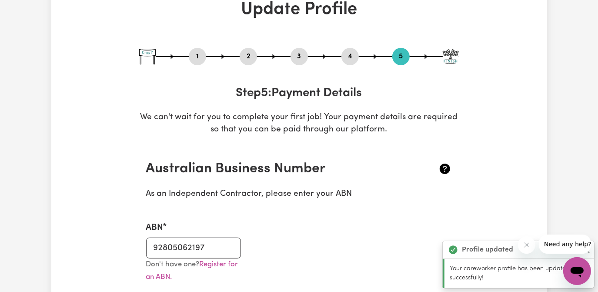
scroll to position [0, 0]
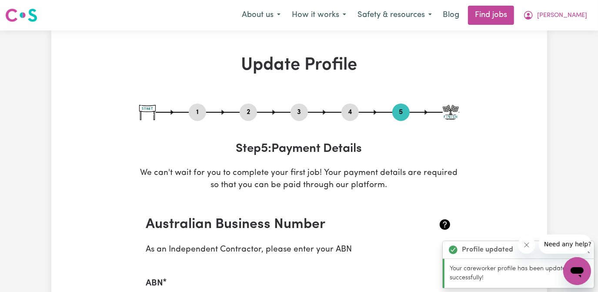
click at [198, 112] on button "1" at bounding box center [197, 112] width 17 height 11
select select "[DEMOGRAPHIC_DATA]"
select select "[DEMOGRAPHIC_DATA] Citizen"
select select "Studying a healthcare related degree or qualification"
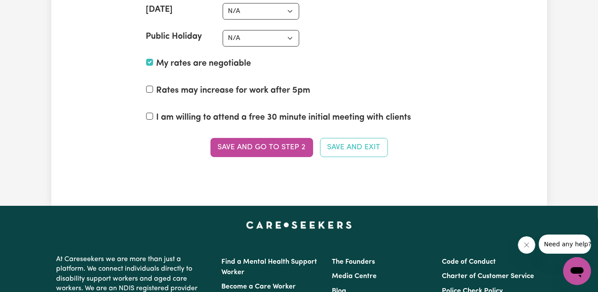
scroll to position [2254, 0]
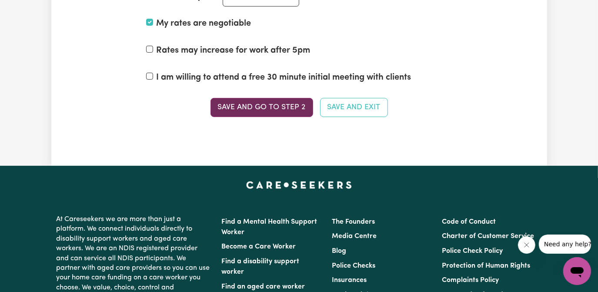
click at [279, 99] on button "Save and go to Step 2" at bounding box center [262, 107] width 103 height 19
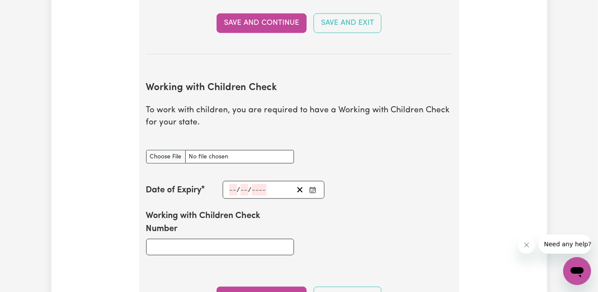
scroll to position [831, 0]
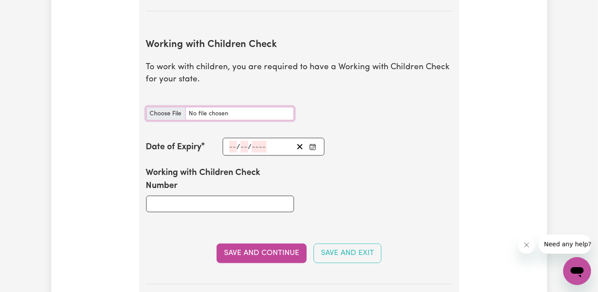
click at [167, 113] on input "Working with Children Check document" at bounding box center [220, 113] width 148 height 13
type input "C:\fakepath\[PERSON_NAME] - WORKING WITH CHILDREN CHECK .pdf"
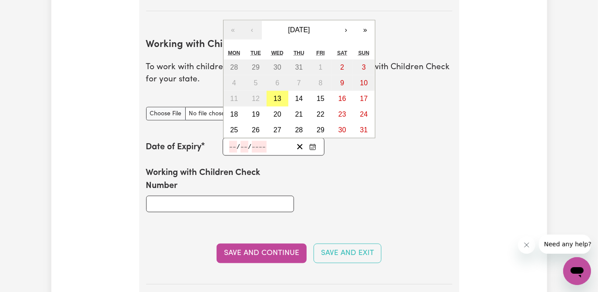
click at [229, 145] on input "number" at bounding box center [233, 147] width 8 height 12
type input "21"
type input "10202"
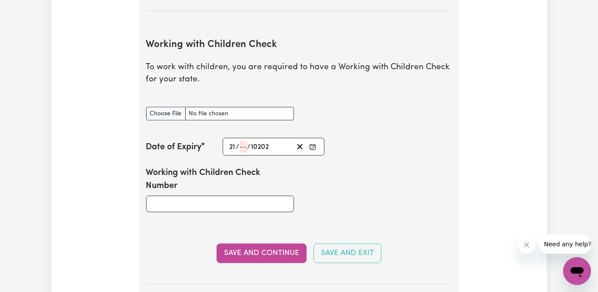
click at [409, 191] on div "Working with Children Check Number" at bounding box center [299, 189] width 317 height 67
click at [299, 145] on line "Clear date" at bounding box center [300, 146] width 5 height 5
click at [298, 144] on icon "Clear date" at bounding box center [300, 147] width 8 height 8
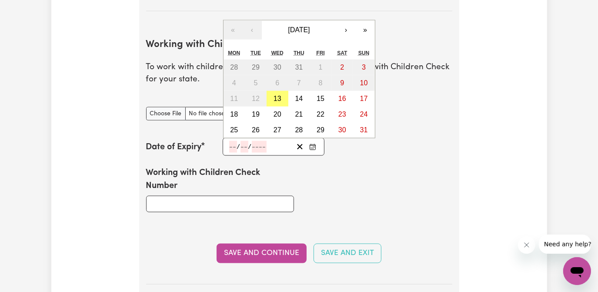
click at [240, 147] on div "/ /" at bounding box center [260, 147] width 65 height 12
type input "21"
type input "10"
type input "2024"
click at [376, 190] on div "Working with Children Check Number" at bounding box center [299, 189] width 317 height 67
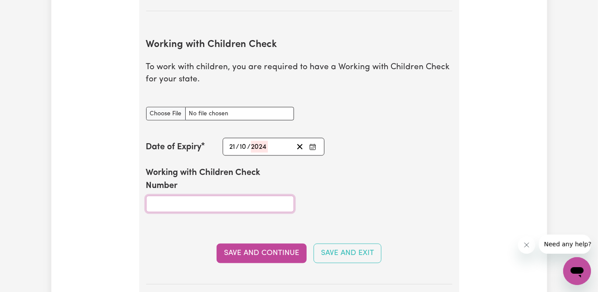
click at [209, 201] on input "Working with Children Check Number" at bounding box center [220, 204] width 148 height 17
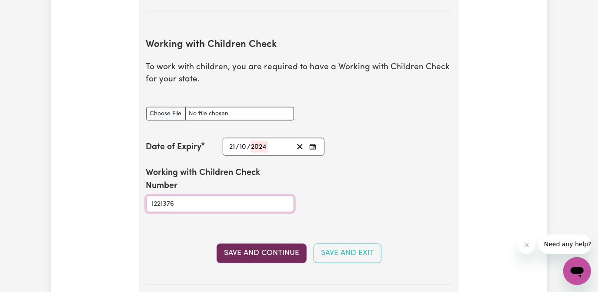
type input "1221376"
click at [264, 249] on button "Save and Continue" at bounding box center [262, 253] width 90 height 19
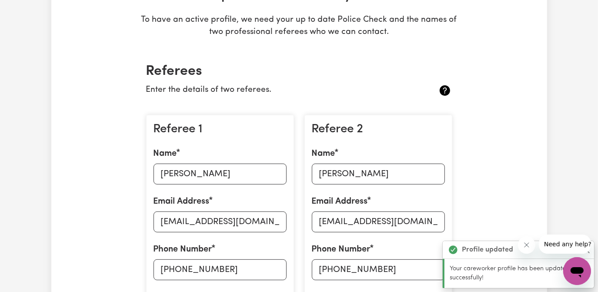
scroll to position [0, 0]
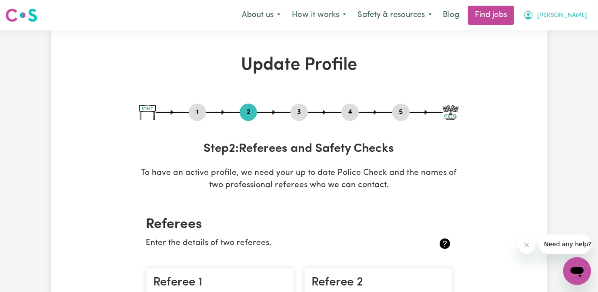
click at [577, 18] on span "[PERSON_NAME]" at bounding box center [562, 16] width 50 height 10
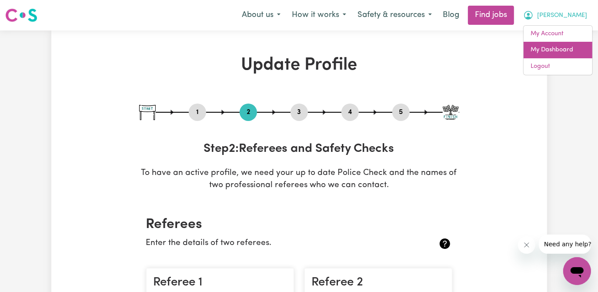
click at [558, 51] on link "My Dashboard" at bounding box center [558, 50] width 69 height 17
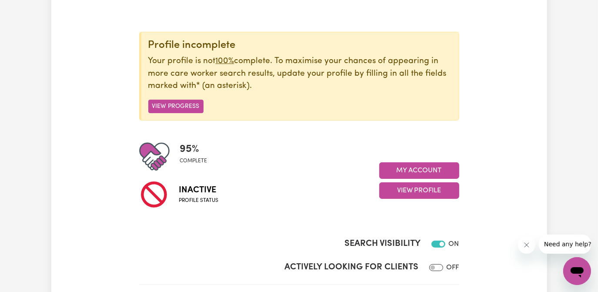
scroll to position [39, 0]
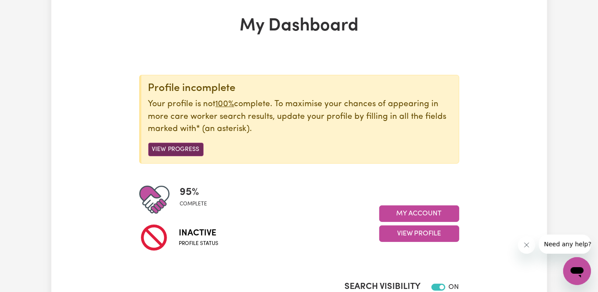
click at [178, 150] on button "View Progress" at bounding box center [175, 149] width 55 height 13
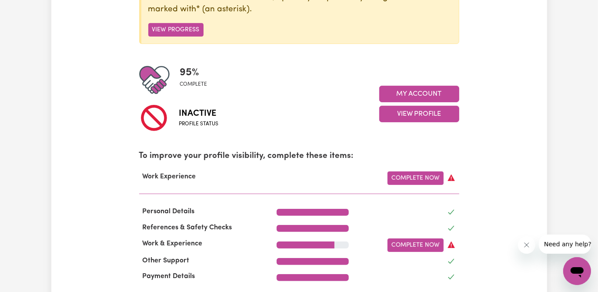
scroll to position [158, 0]
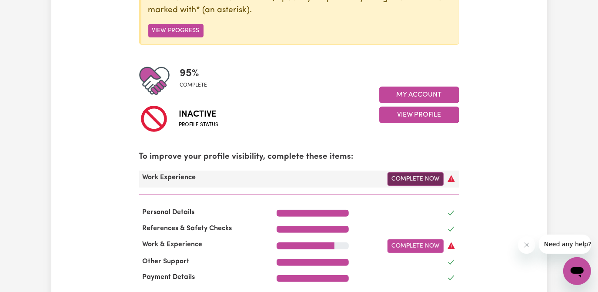
click at [422, 178] on link "Complete Now" at bounding box center [416, 178] width 56 height 13
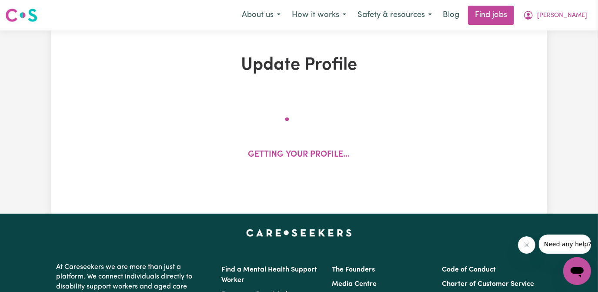
select select "Certificate III (Individual Support)"
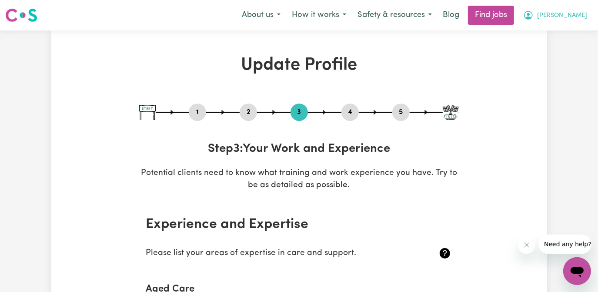
click at [579, 12] on span "[PERSON_NAME]" at bounding box center [562, 16] width 50 height 10
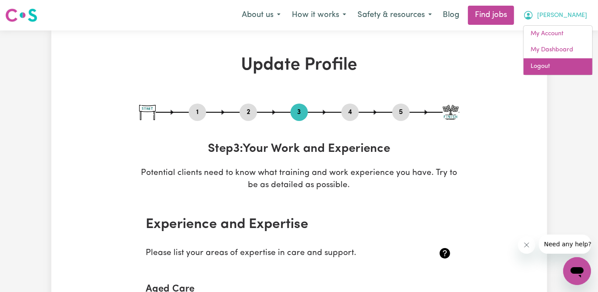
click at [542, 64] on link "Logout" at bounding box center [558, 66] width 69 height 17
